Goal: Feedback & Contribution: Submit feedback/report problem

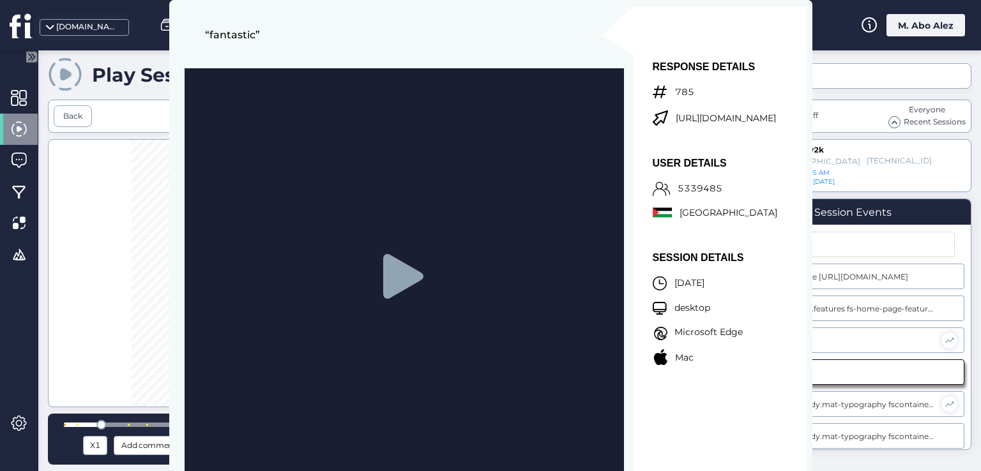
scroll to position [18, 0]
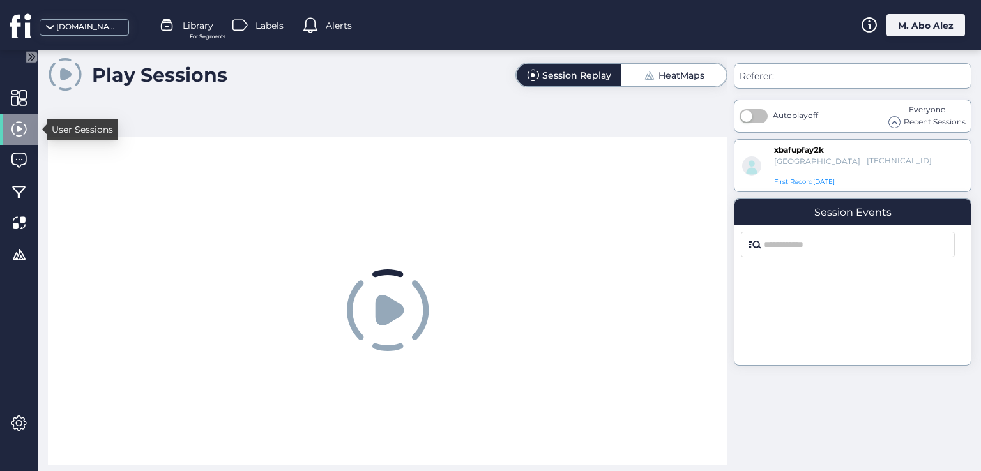
click at [11, 133] on span at bounding box center [19, 129] width 16 height 16
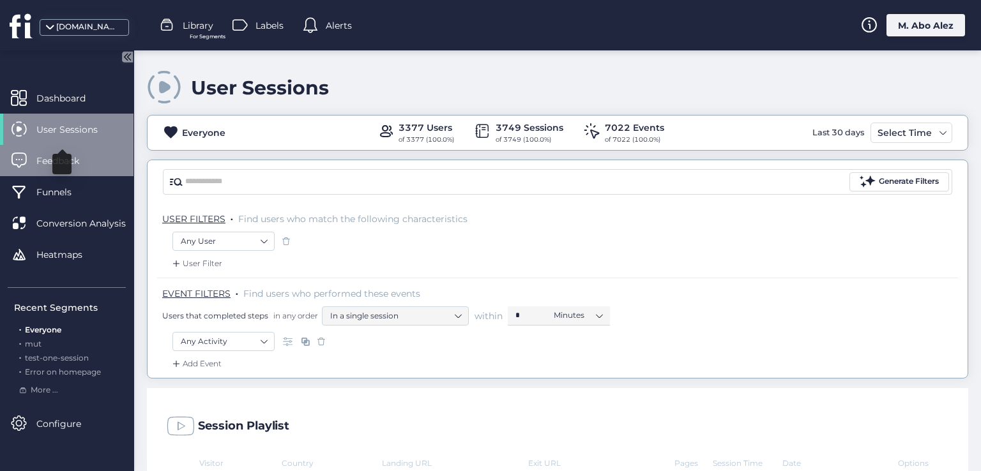
click at [13, 164] on span at bounding box center [19, 161] width 16 height 16
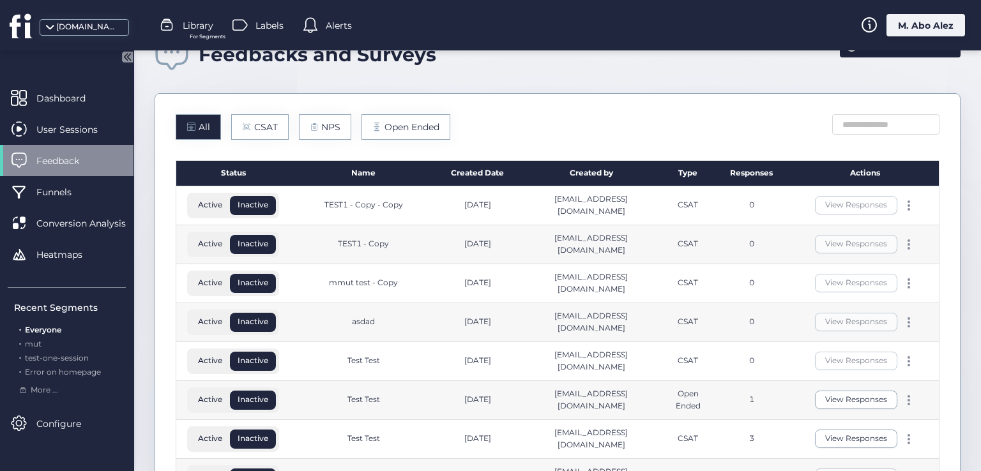
scroll to position [64, 0]
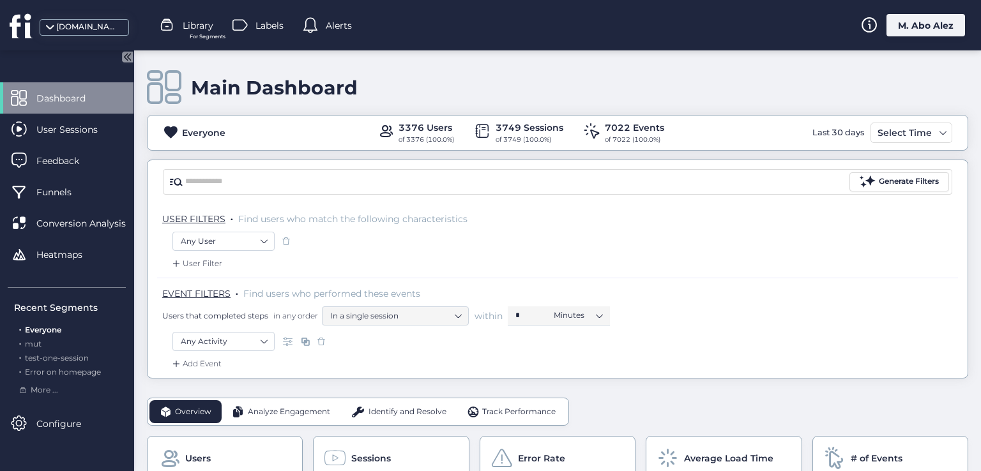
click at [901, 25] on div "M. Abo Alez" at bounding box center [925, 25] width 79 height 22
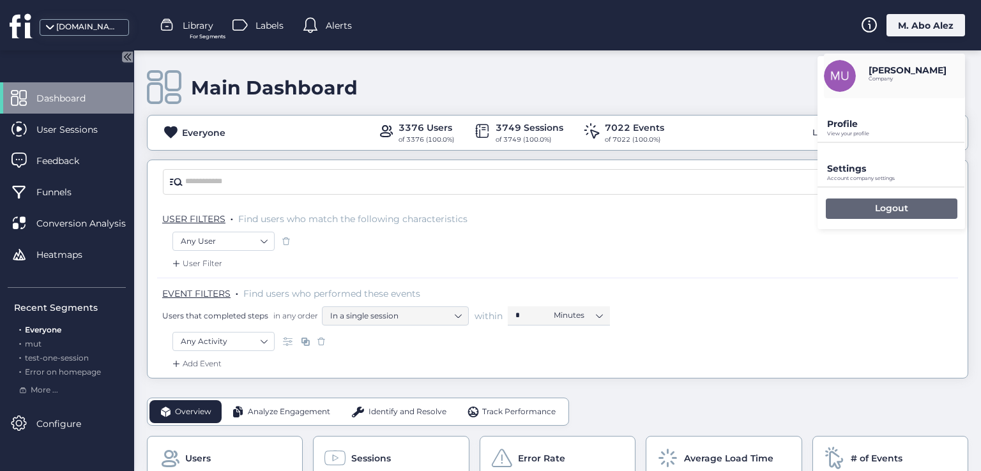
click at [851, 209] on div "Logout" at bounding box center [891, 209] width 132 height 20
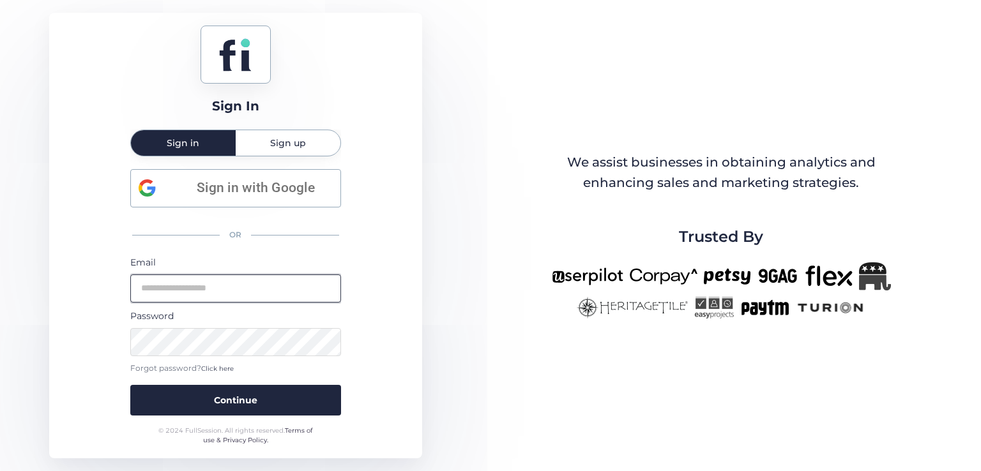
click at [235, 291] on input "email" at bounding box center [235, 288] width 211 height 28
type input "**********"
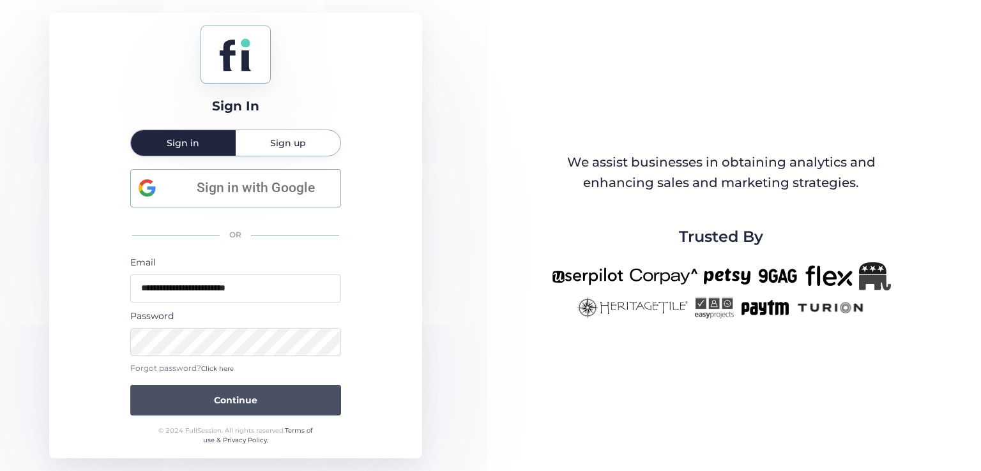
click at [188, 387] on button "Continue" at bounding box center [235, 400] width 211 height 31
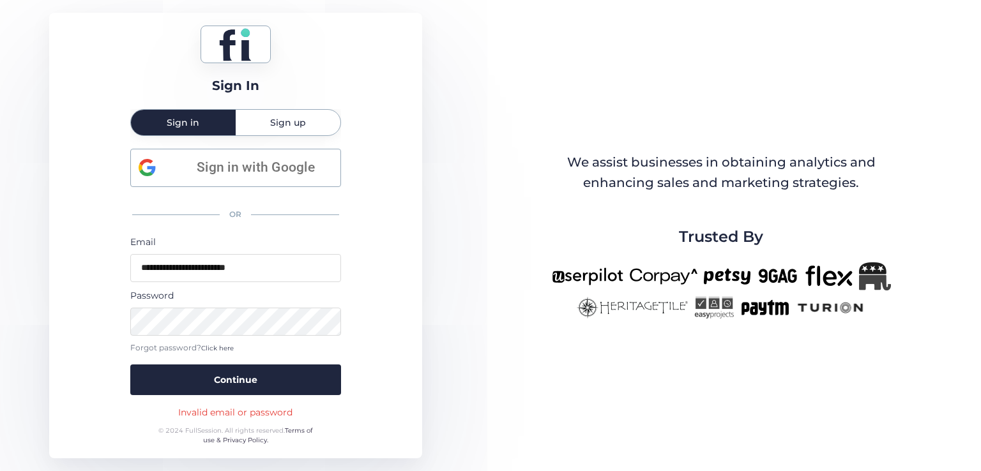
click at [235, 414] on div "Invalid email or password" at bounding box center [235, 412] width 114 height 14
copy div "Invalid email or password"
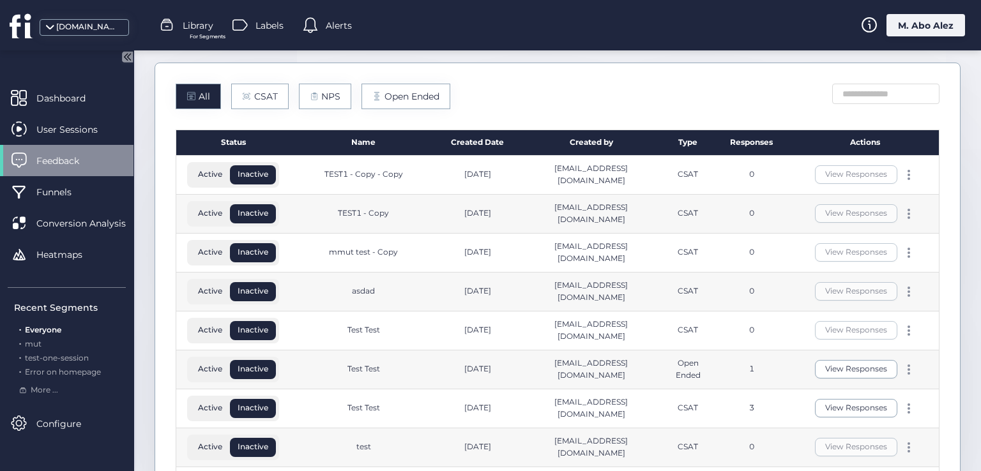
scroll to position [128, 0]
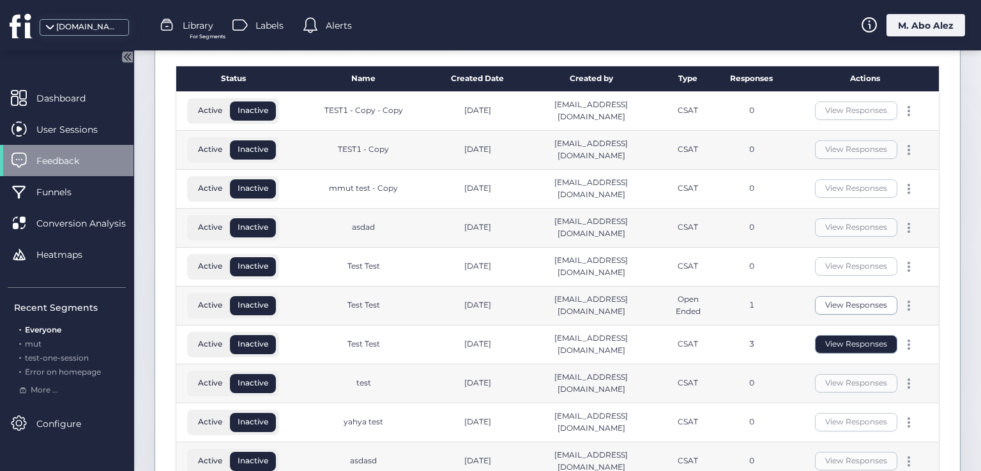
click at [830, 346] on button "View Responses" at bounding box center [856, 344] width 82 height 19
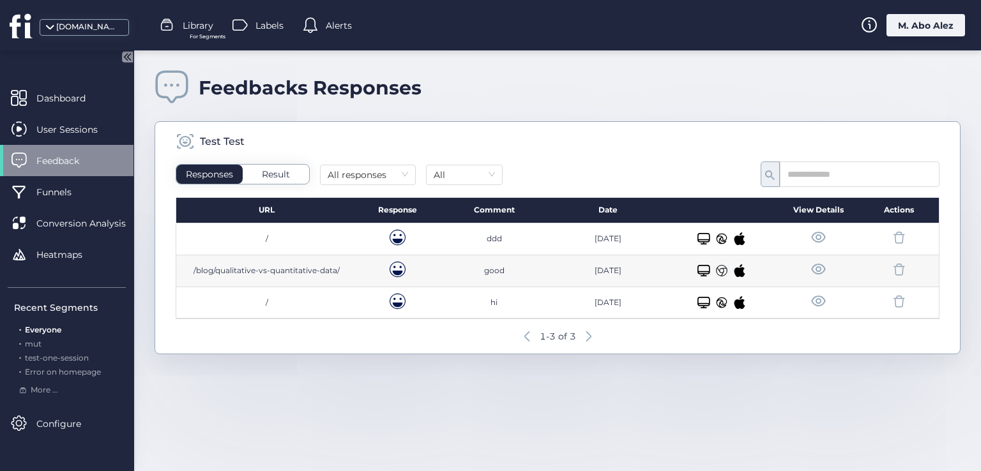
click at [818, 269] on span at bounding box center [818, 270] width 16 height 16
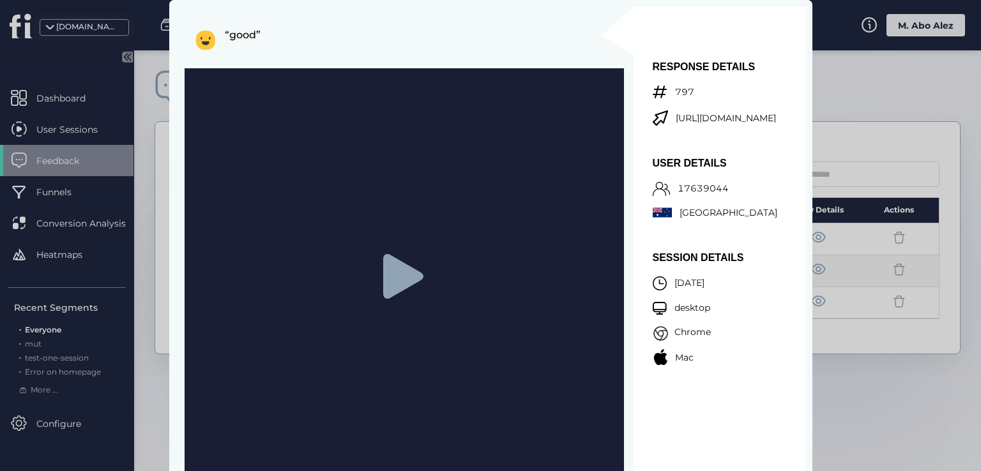
click at [400, 274] on icon at bounding box center [402, 276] width 40 height 45
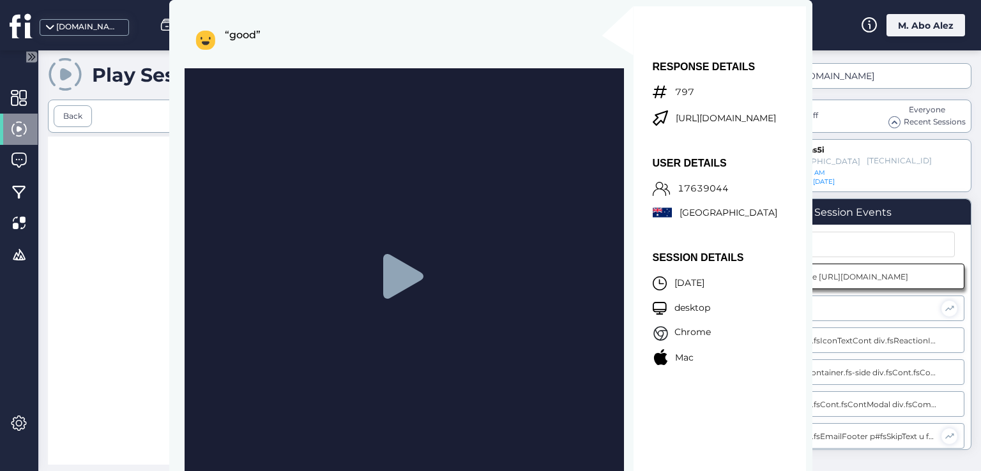
click at [137, 180] on div at bounding box center [387, 312] width 679 height 350
drag, startPoint x: 408, startPoint y: 15, endPoint x: 391, endPoint y: 95, distance: 81.6
click at [391, 95] on div "“good”" at bounding box center [400, 261] width 448 height 510
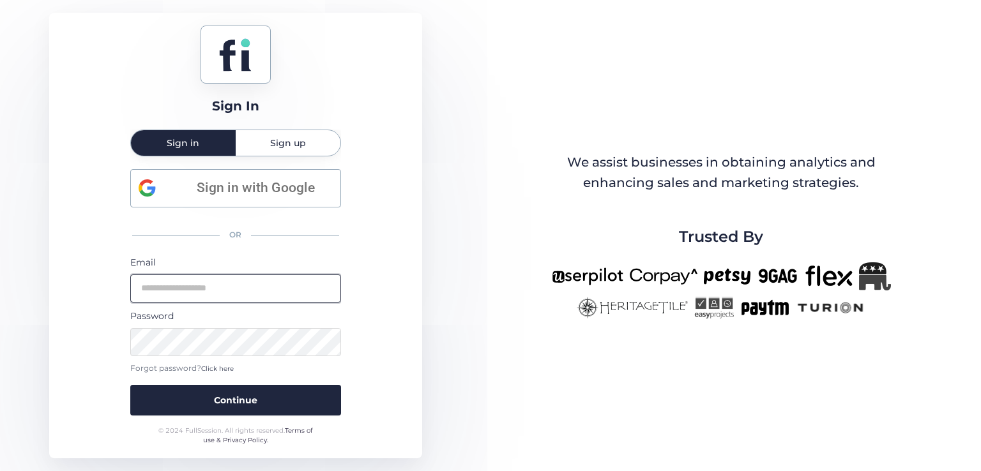
click at [185, 290] on input "email" at bounding box center [235, 288] width 211 height 28
type input "**********"
click at [130, 385] on button "Continue" at bounding box center [235, 400] width 211 height 31
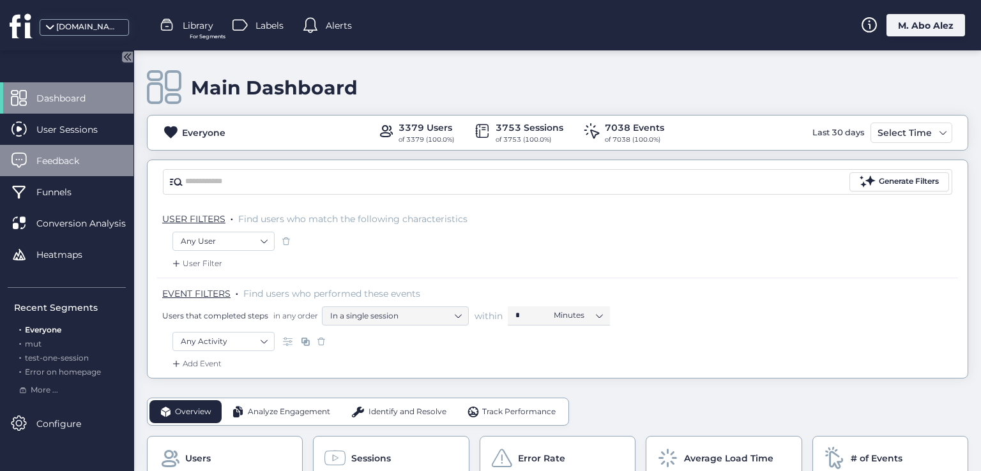
click at [91, 157] on span "Feedback" at bounding box center [67, 161] width 62 height 14
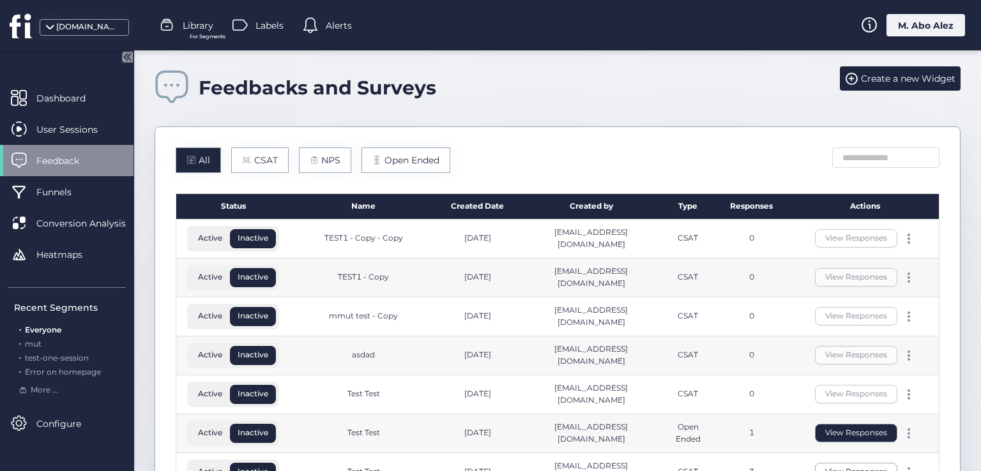
click at [825, 434] on button "View Responses" at bounding box center [856, 433] width 82 height 19
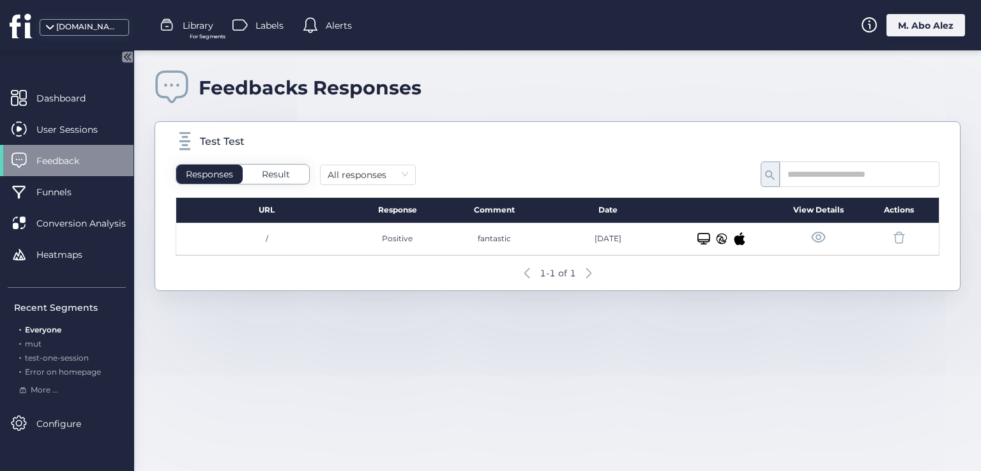
click at [812, 234] on span at bounding box center [818, 238] width 16 height 16
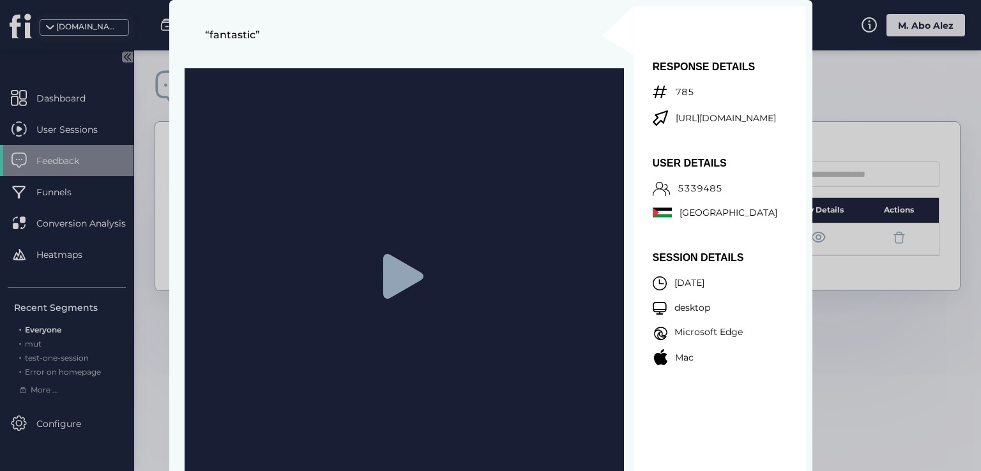
click at [403, 278] on icon at bounding box center [402, 276] width 40 height 45
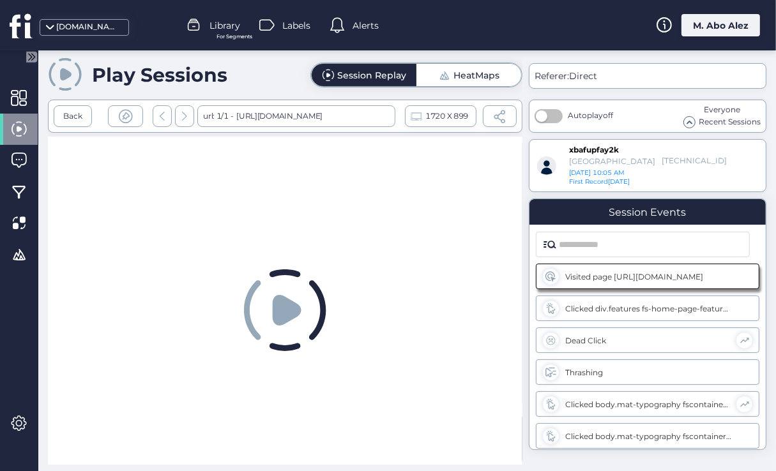
click at [456, 79] on div "HeatMaps" at bounding box center [476, 75] width 46 height 9
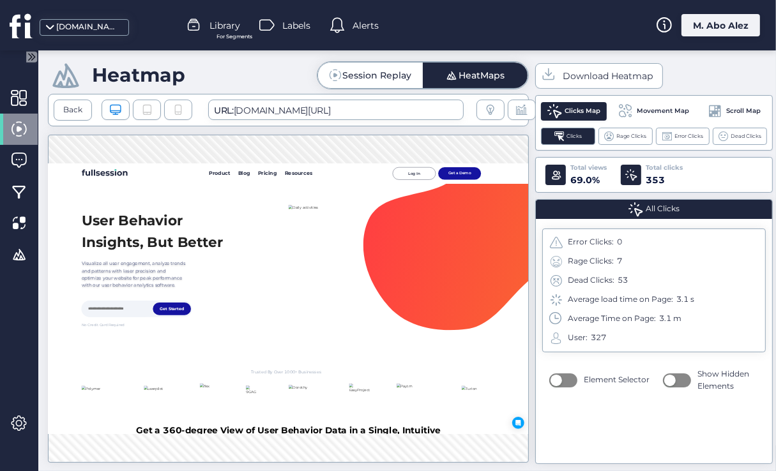
click at [393, 77] on div "Session Replay" at bounding box center [377, 75] width 69 height 9
